Goal: Information Seeking & Learning: Understand process/instructions

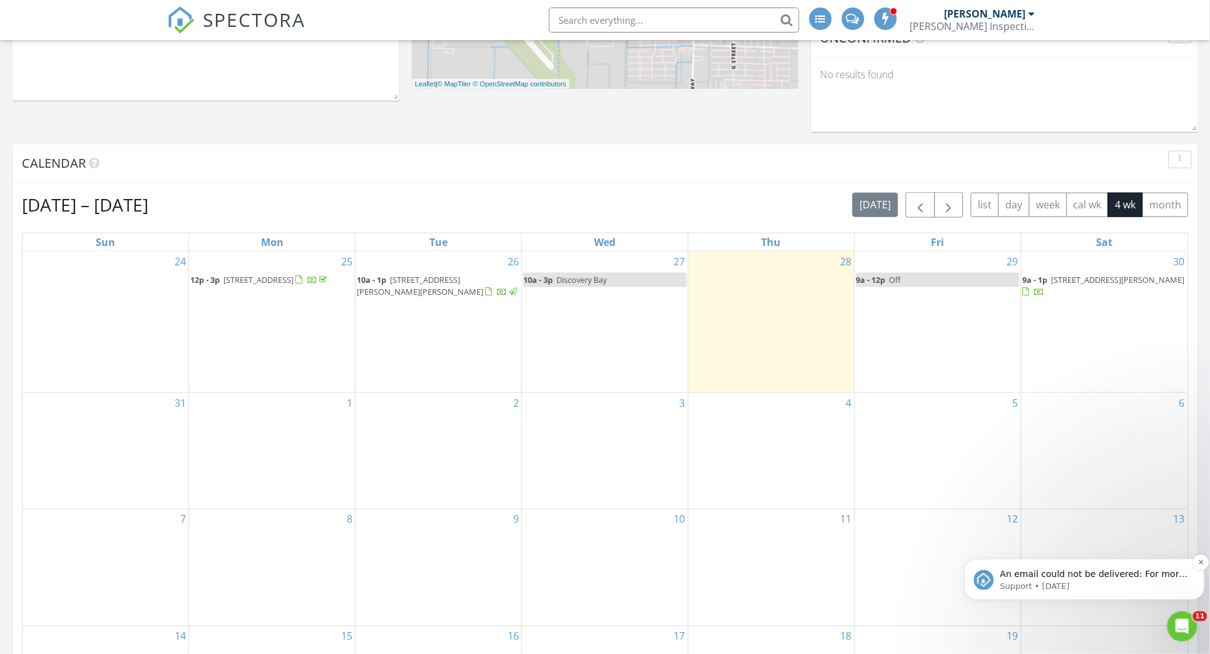
click at [1053, 580] on p "Support • [DATE]" at bounding box center [1094, 585] width 189 height 11
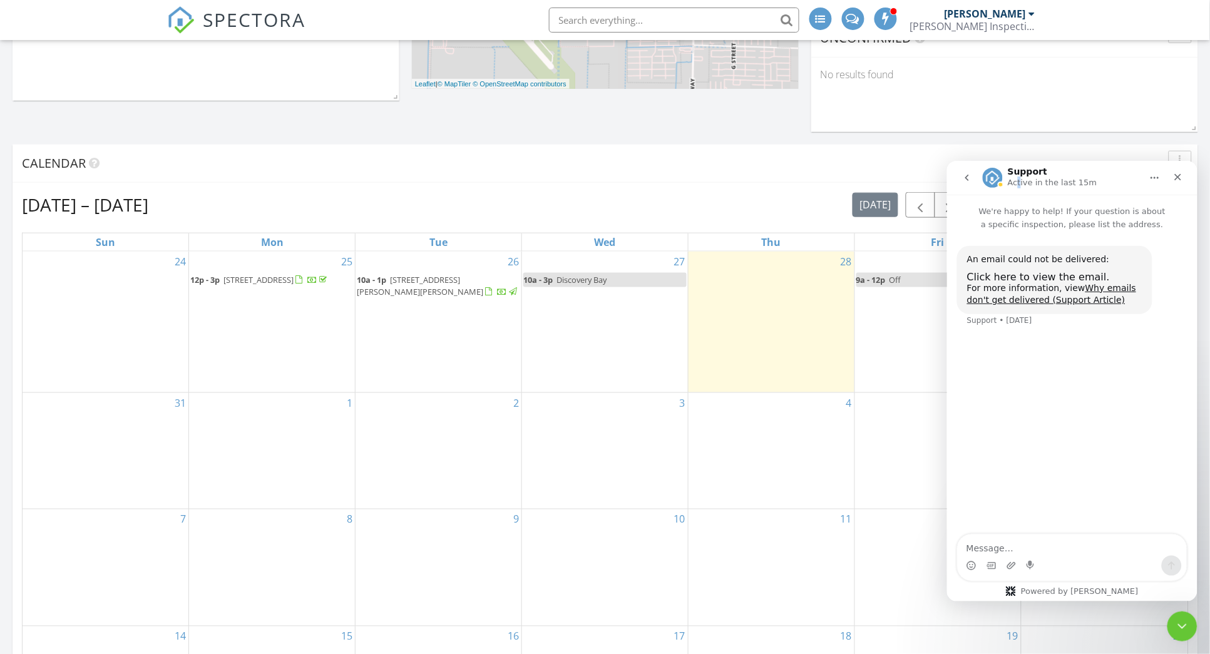
click at [1018, 180] on p "Active in the last 15m" at bounding box center [1053, 182] width 90 height 13
drag, startPoint x: 1018, startPoint y: 180, endPoint x: 992, endPoint y: 181, distance: 25.7
click at [992, 181] on img "Intercom messenger" at bounding box center [993, 177] width 20 height 20
click at [1064, 177] on p "Active in the last 15m" at bounding box center [1053, 182] width 90 height 13
click at [1046, 295] on link "Why emails don't get delivered (Support Article)" at bounding box center [1051, 293] width 169 height 23
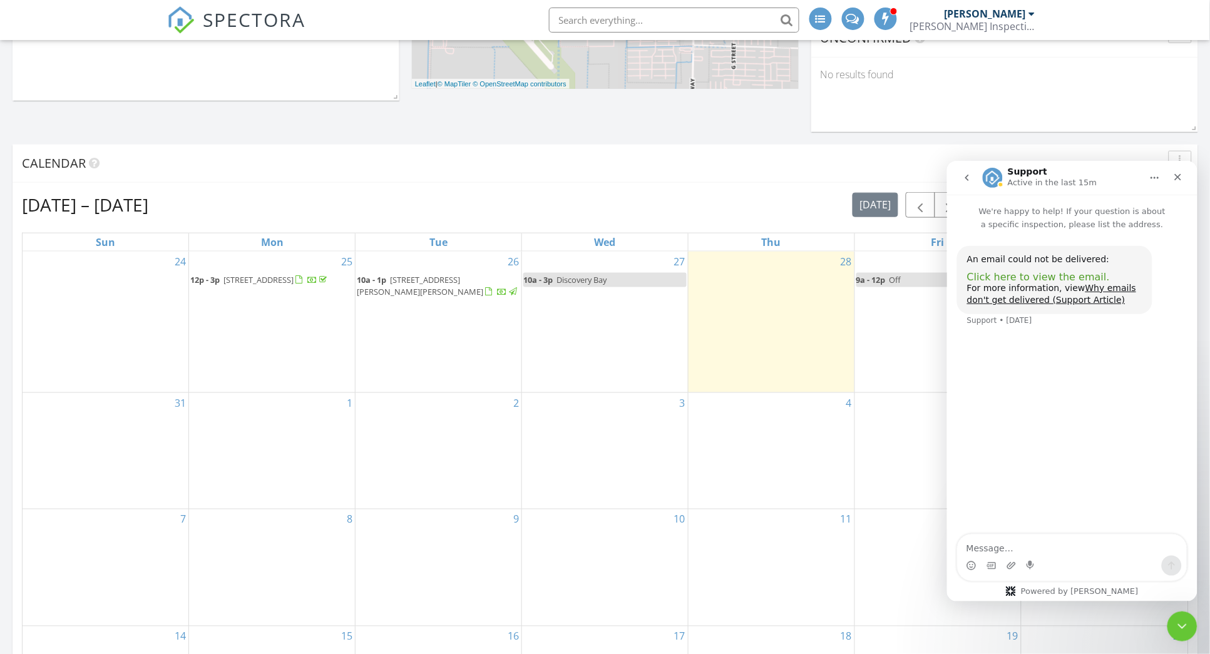
click at [983, 277] on span "Click here to view the email." at bounding box center [1038, 277] width 143 height 12
